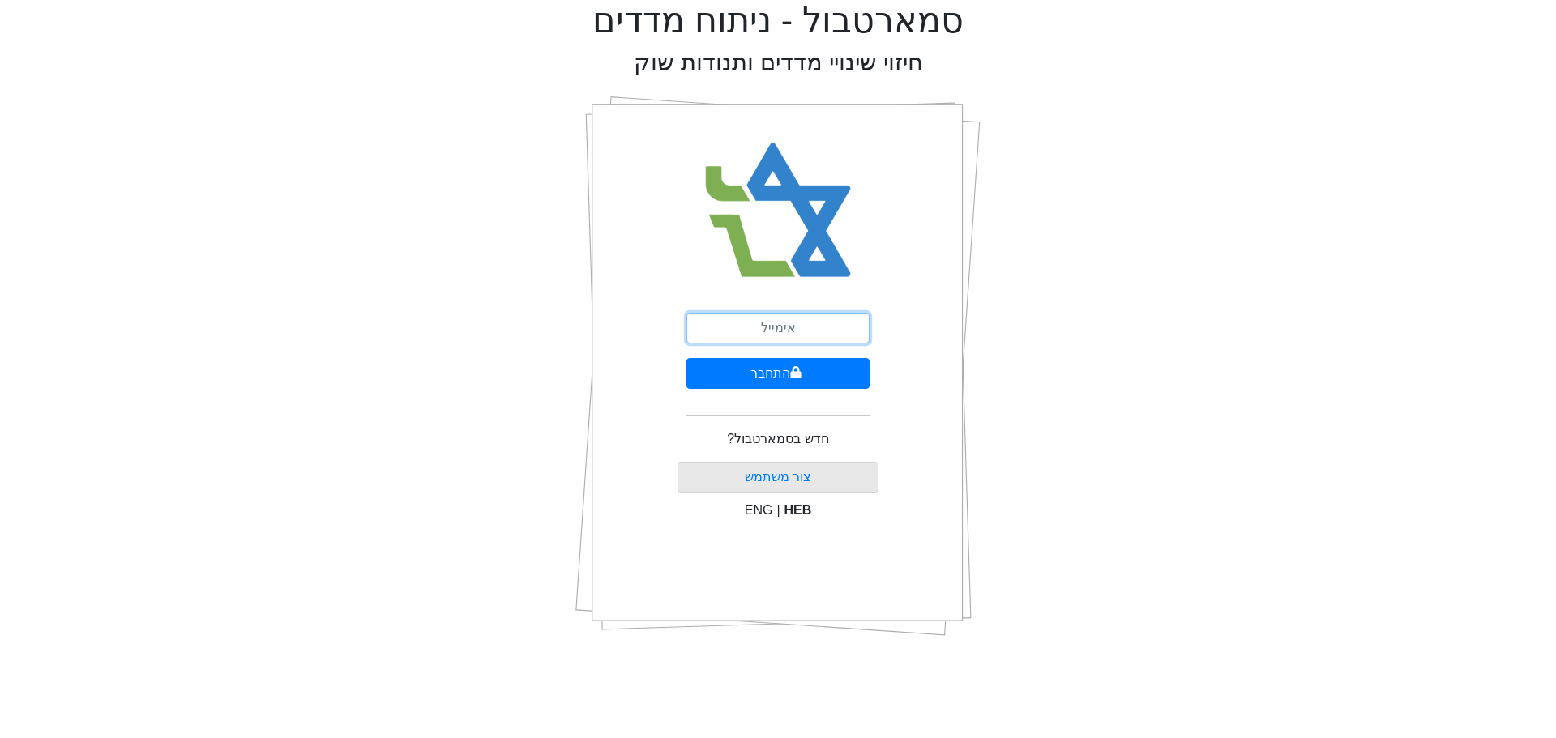
click at [743, 324] on input "email" at bounding box center [777, 328] width 183 height 31
type input "[PERSON_NAME][EMAIL_ADDRESS][DOMAIN_NAME]"
click at [812, 394] on form "[PERSON_NAME][EMAIL_ADDRESS][DOMAIN_NAME] התחבר" at bounding box center [777, 371] width 183 height 117
click at [792, 375] on icon "submit" at bounding box center [796, 372] width 11 height 12
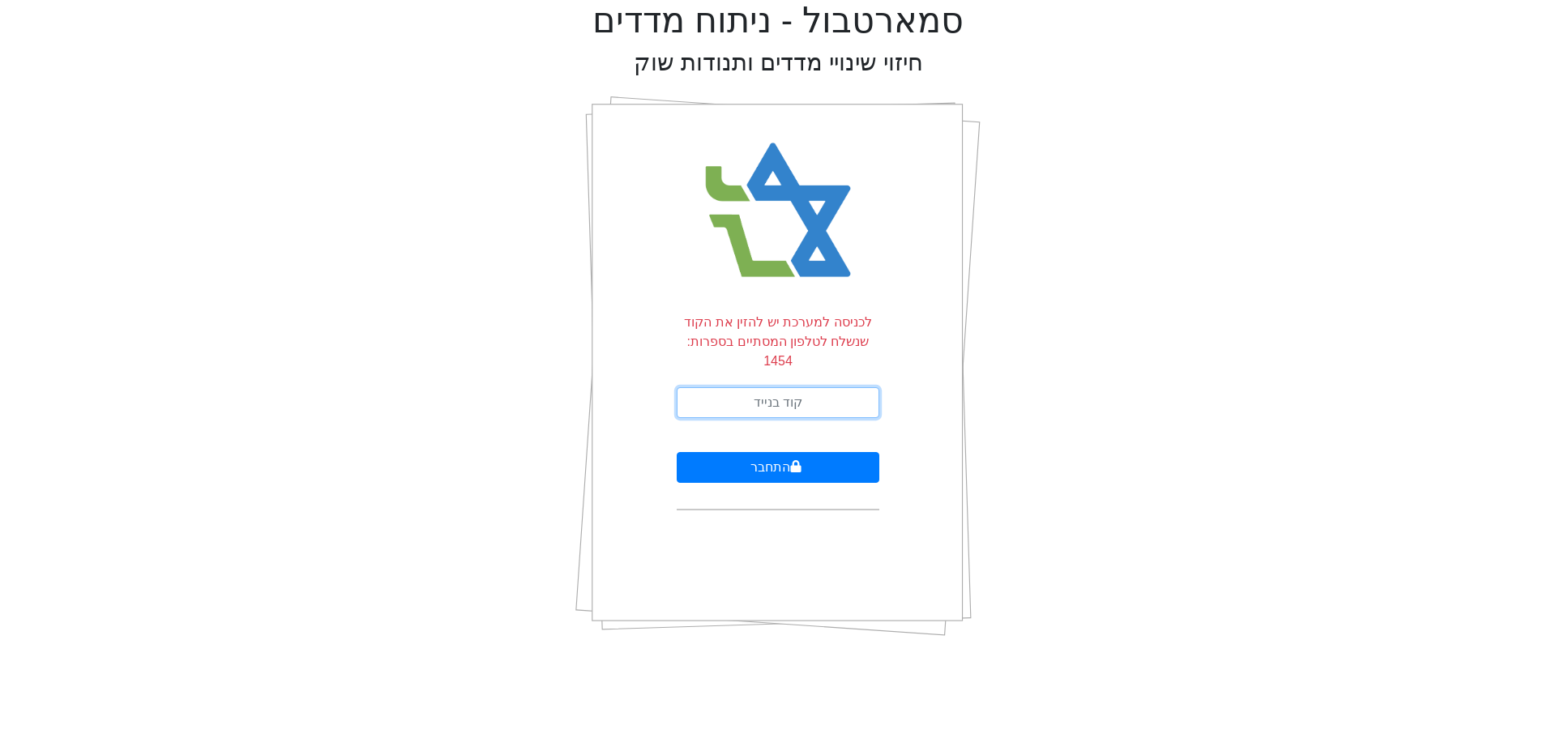
click at [775, 387] on input "text" at bounding box center [778, 402] width 203 height 31
type input "421702"
click at [677, 452] on button "התחבר" at bounding box center [778, 467] width 203 height 31
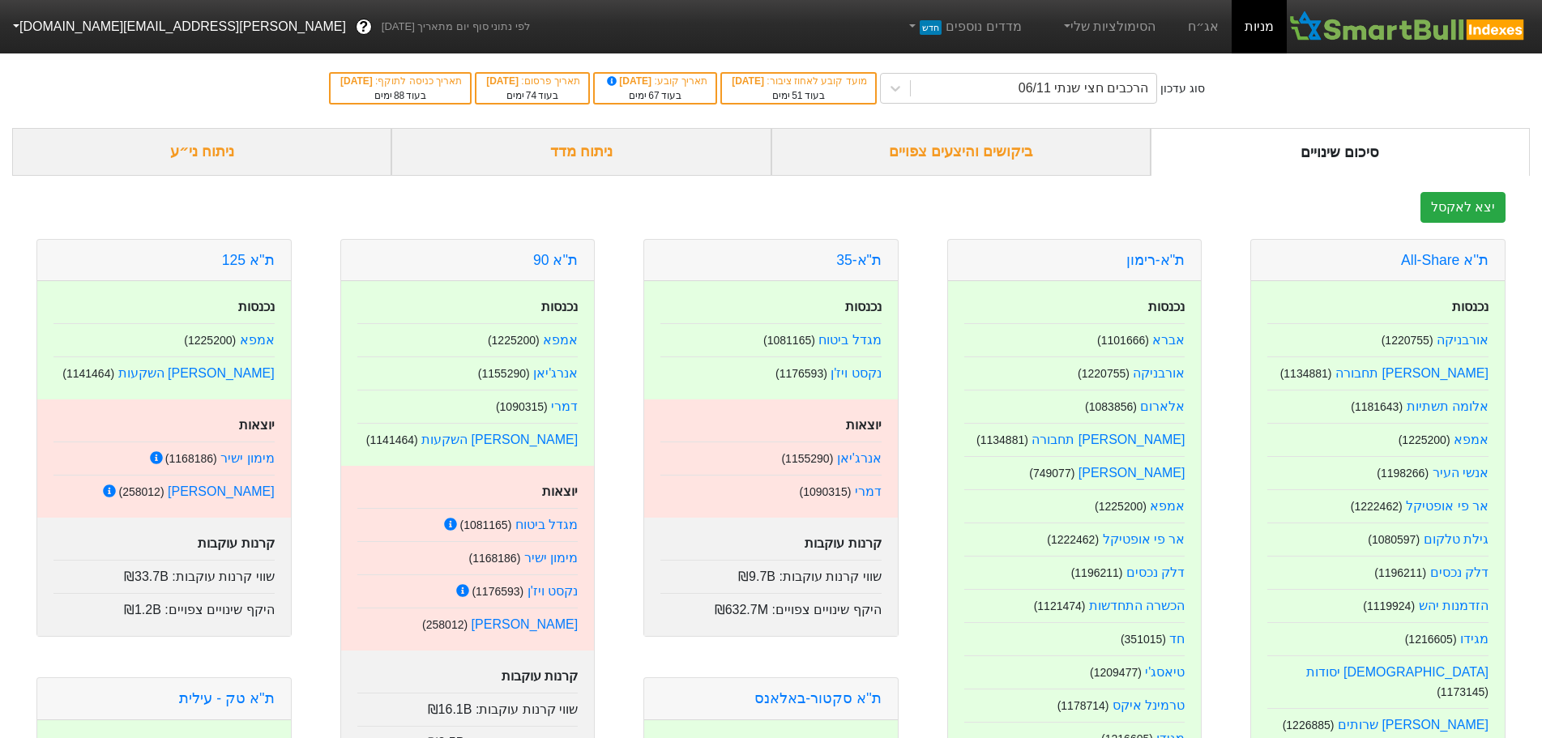
click at [224, 146] on div "ניתוח ני״ע" at bounding box center [201, 152] width 379 height 48
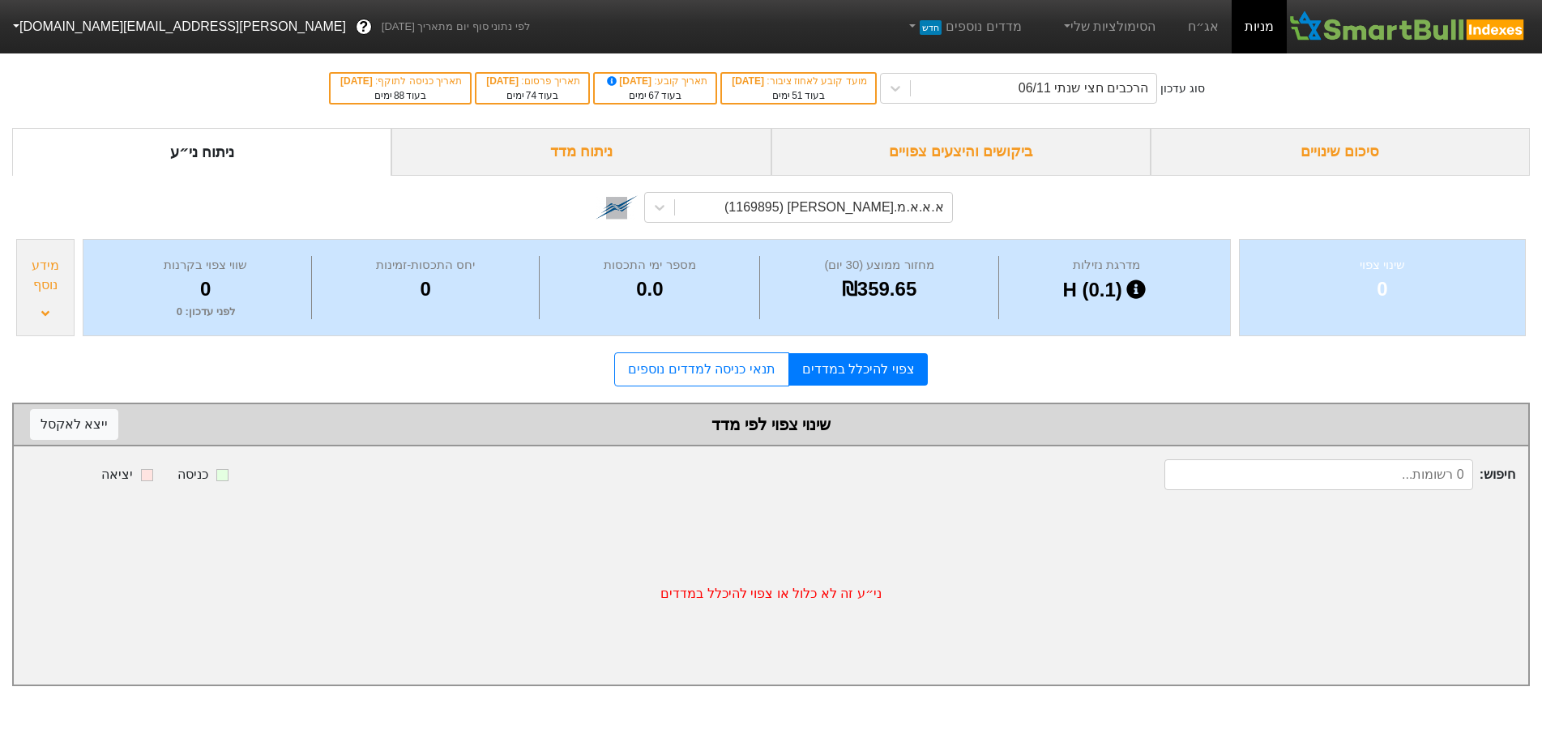
click at [785, 188] on div "א.א.א.מ.[PERSON_NAME] (1169895)" at bounding box center [771, 207] width 364 height 55
click at [781, 200] on div "א.א.א.מ.[PERSON_NAME] (1169895)" at bounding box center [821, 207] width 280 height 29
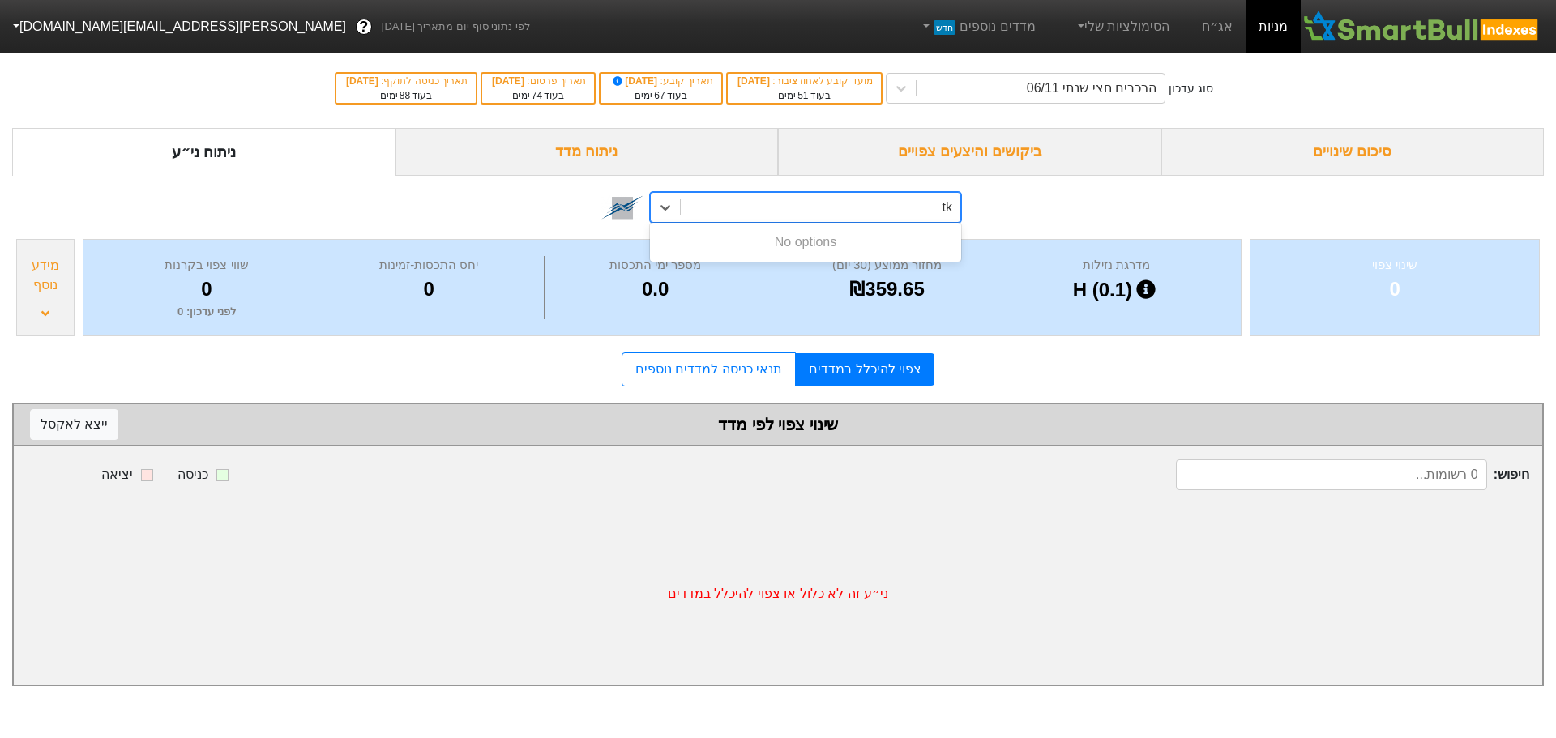
type input "t"
type input "אלמוגים"
click at [879, 243] on div "אלמוגים (1136829)" at bounding box center [805, 242] width 311 height 32
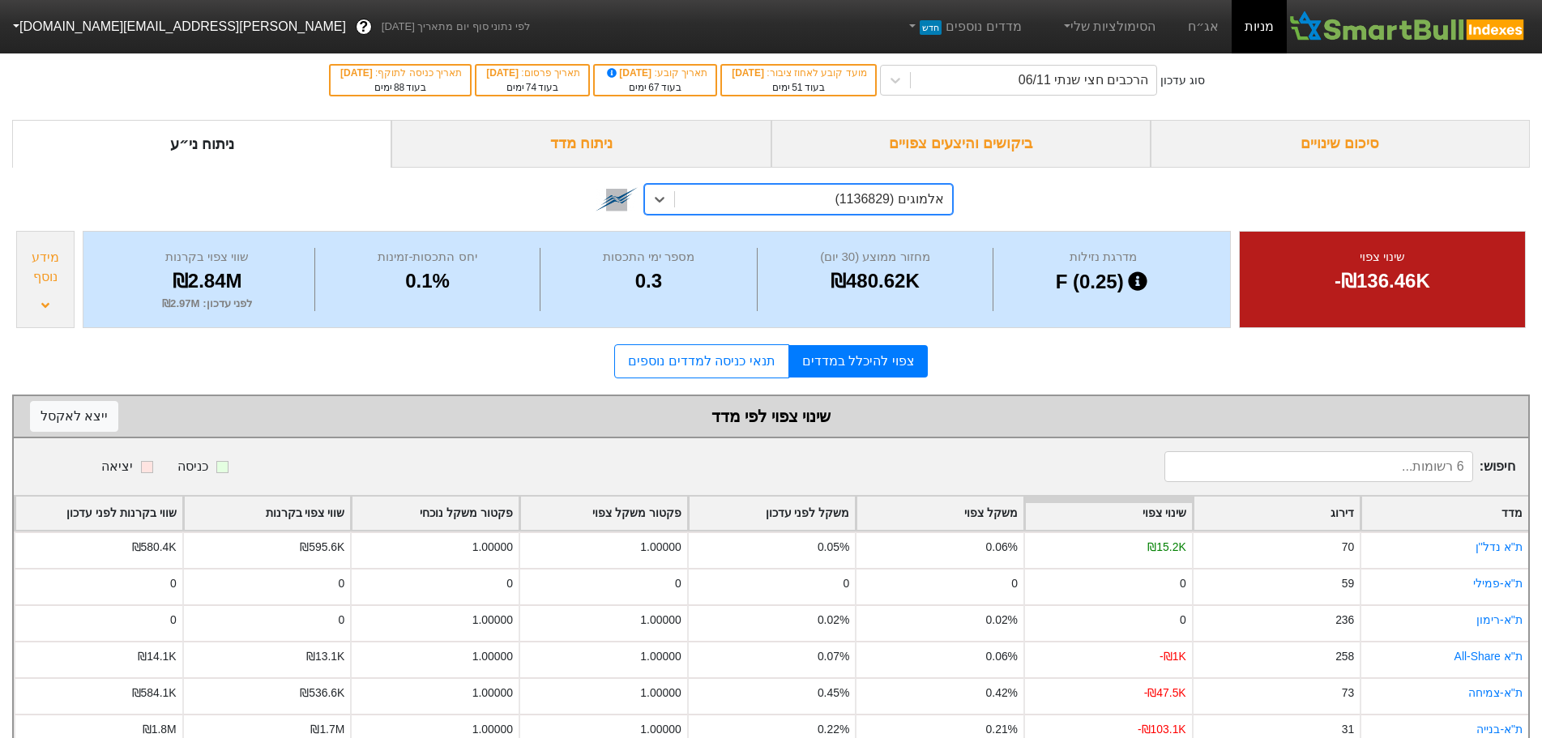
scroll to position [50, 0]
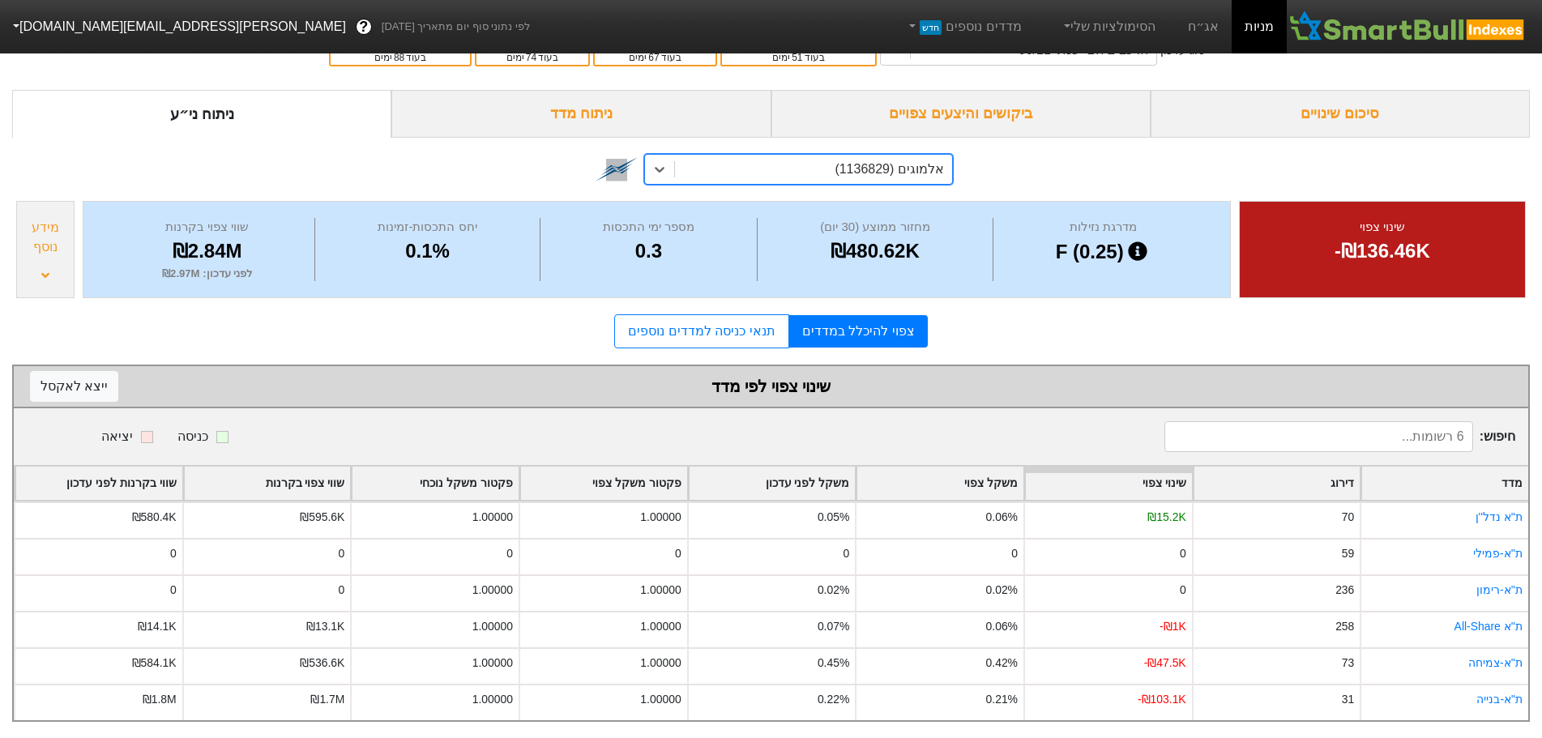
click at [20, 243] on div "מידע נוסף" at bounding box center [45, 249] width 58 height 97
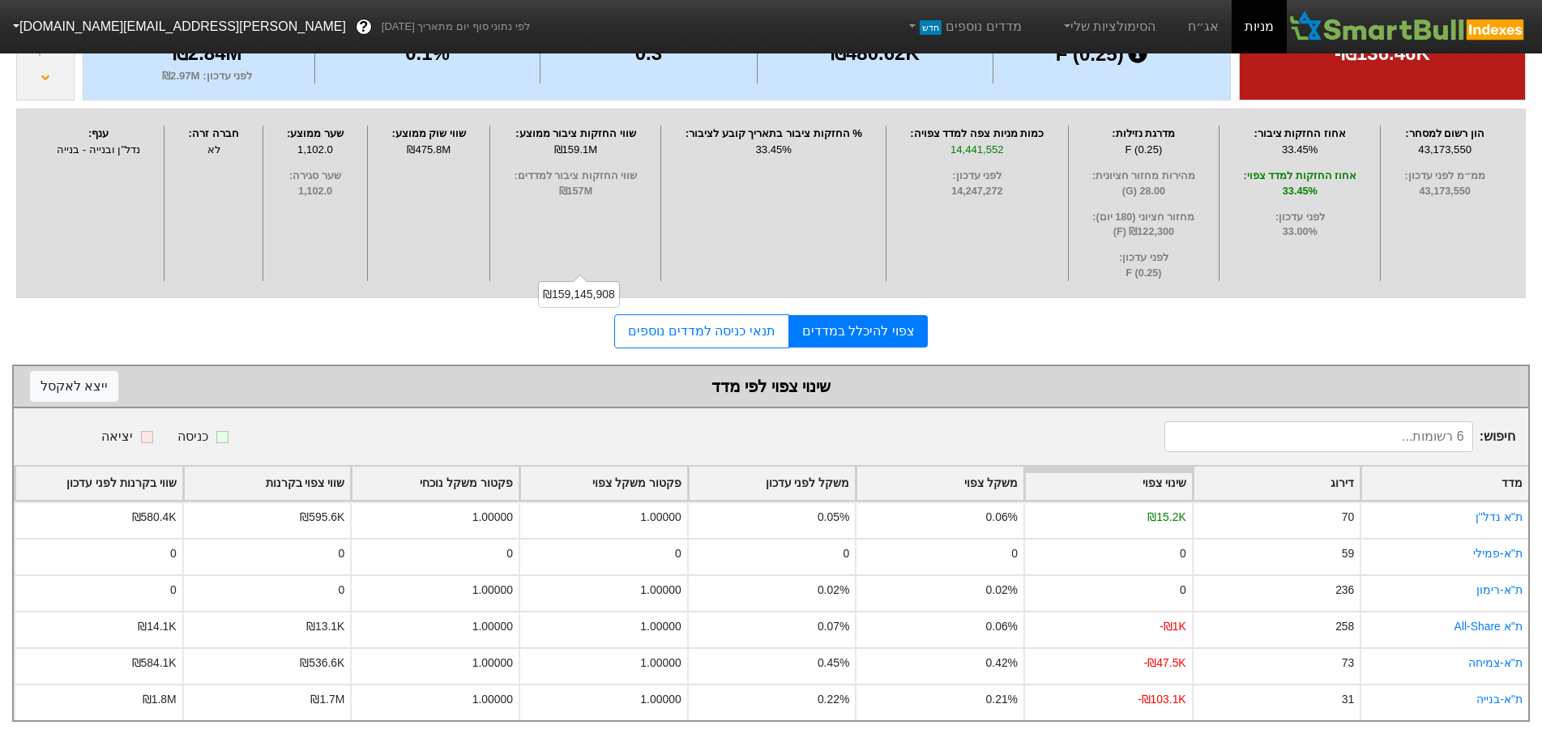
scroll to position [0, 0]
